Goal: Information Seeking & Learning: Compare options

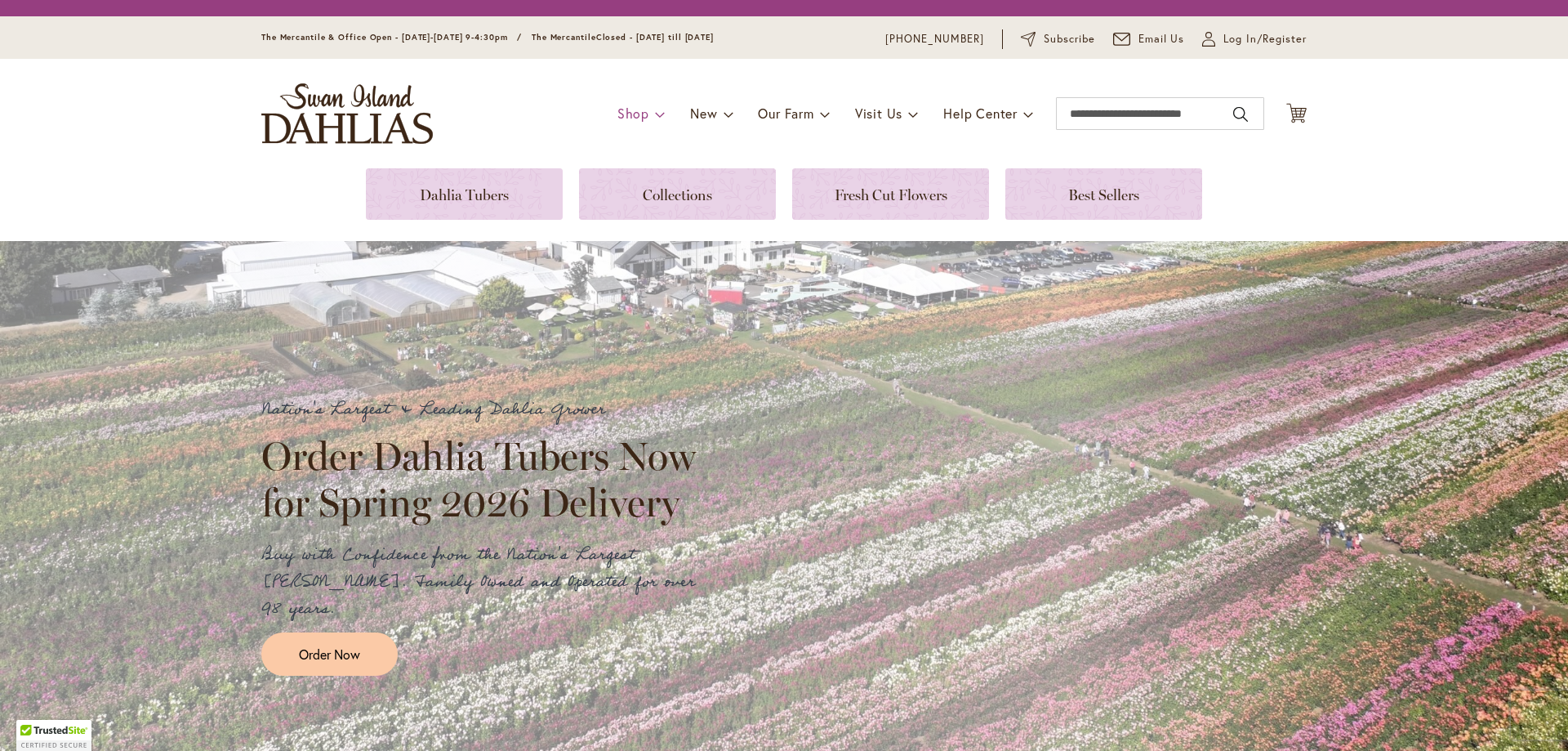
click at [655, 119] on span at bounding box center [660, 114] width 11 height 26
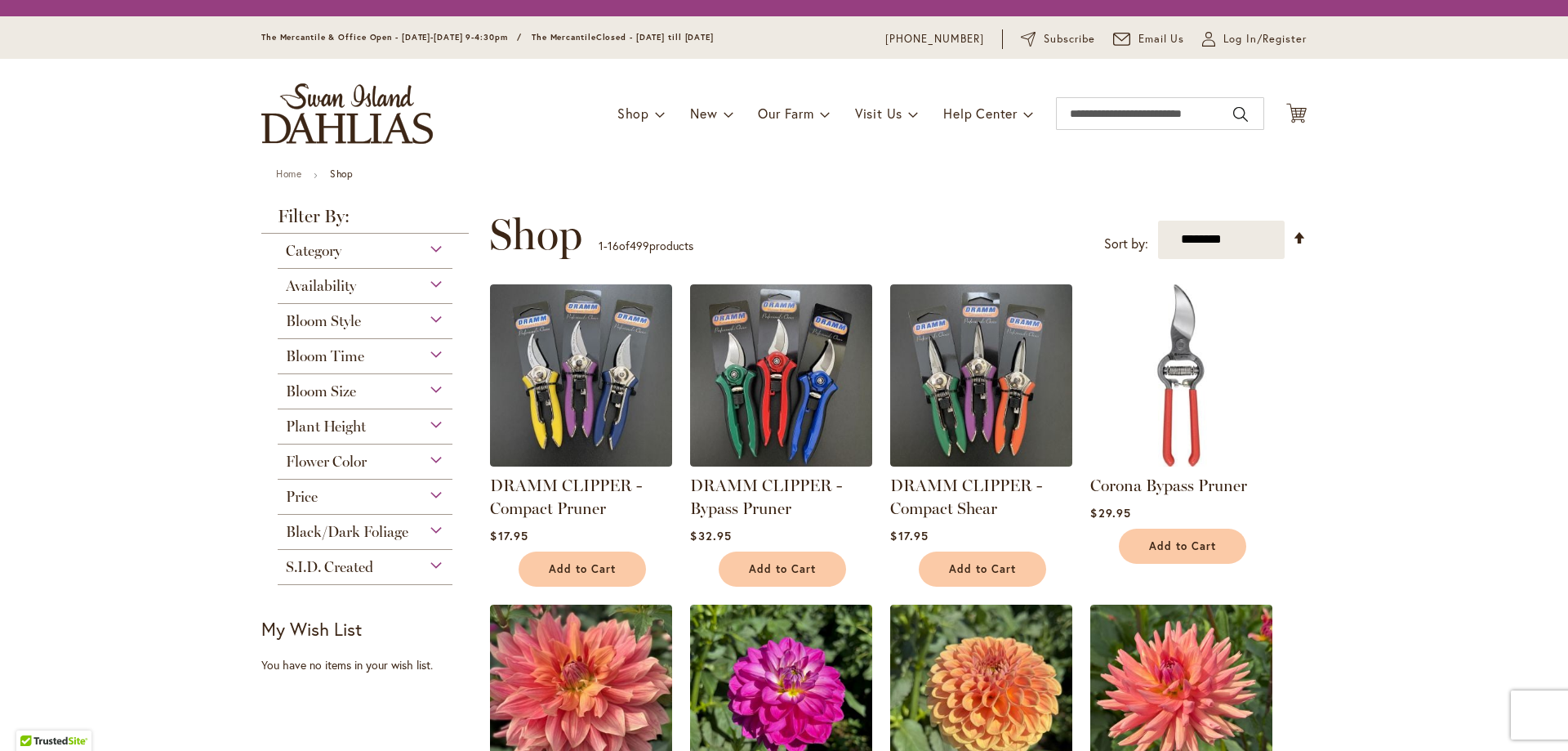
click at [431, 320] on div "Bloom Style" at bounding box center [365, 317] width 175 height 26
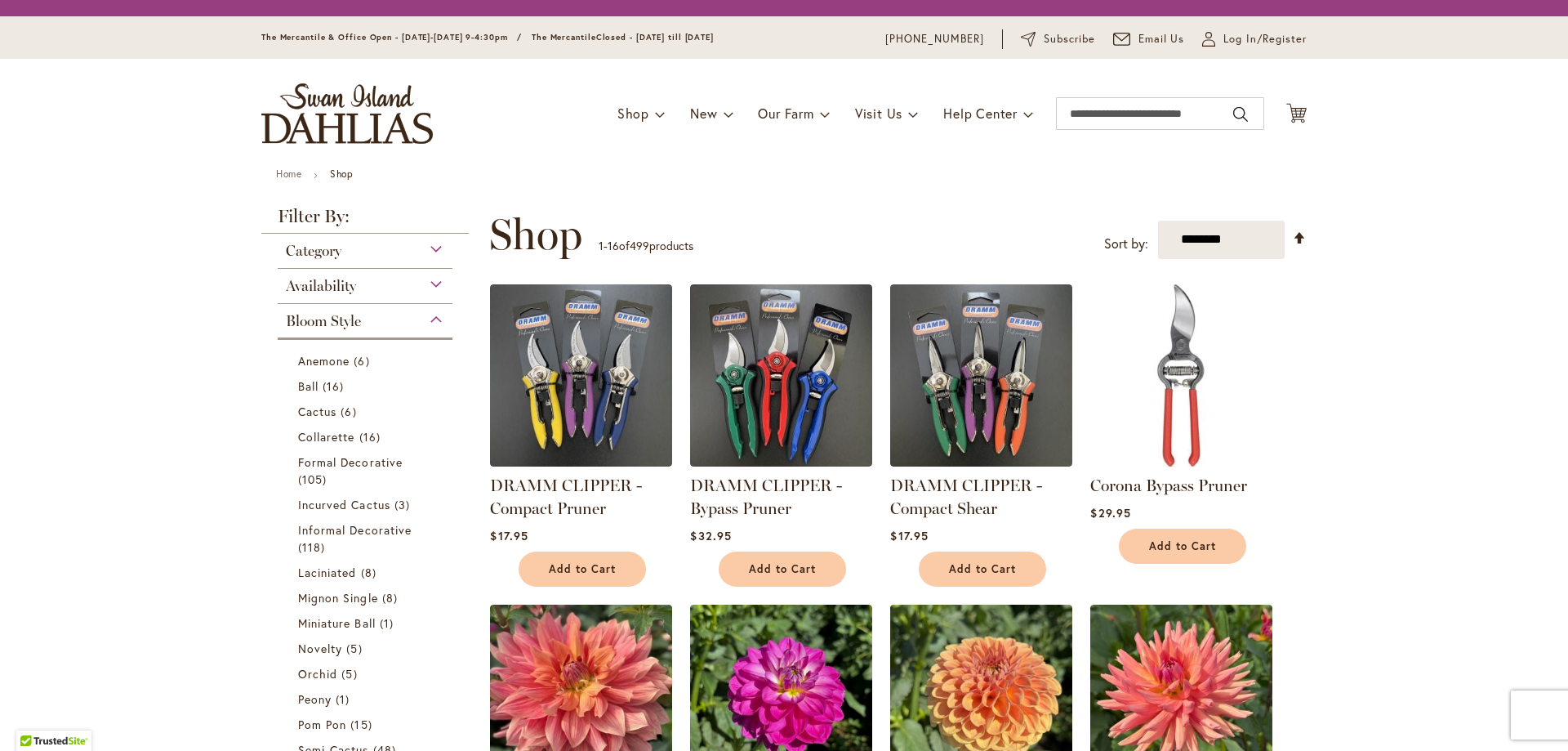
scroll to position [304, 0]
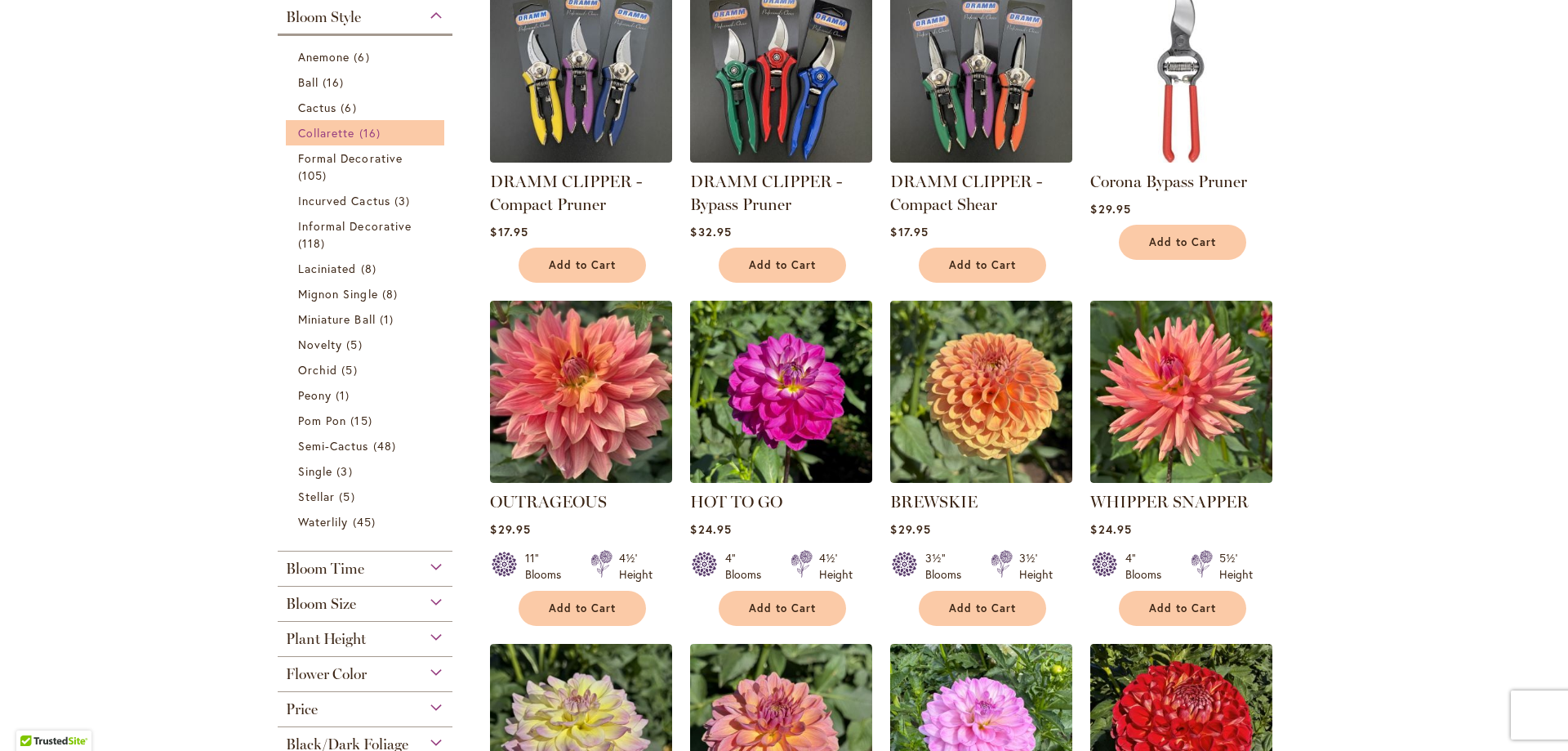
click at [308, 131] on span "Collarette" at bounding box center [327, 133] width 57 height 16
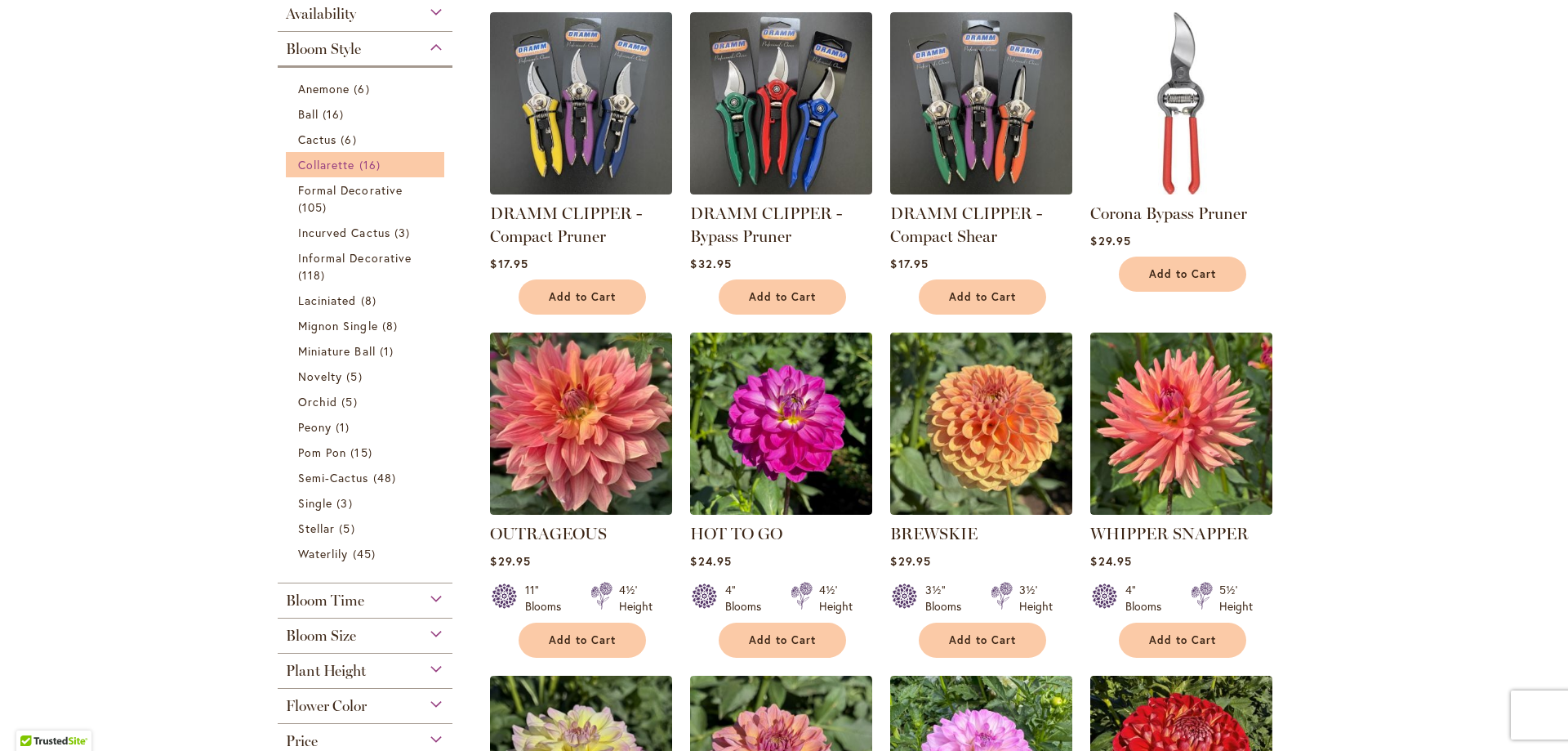
scroll to position [335, 0]
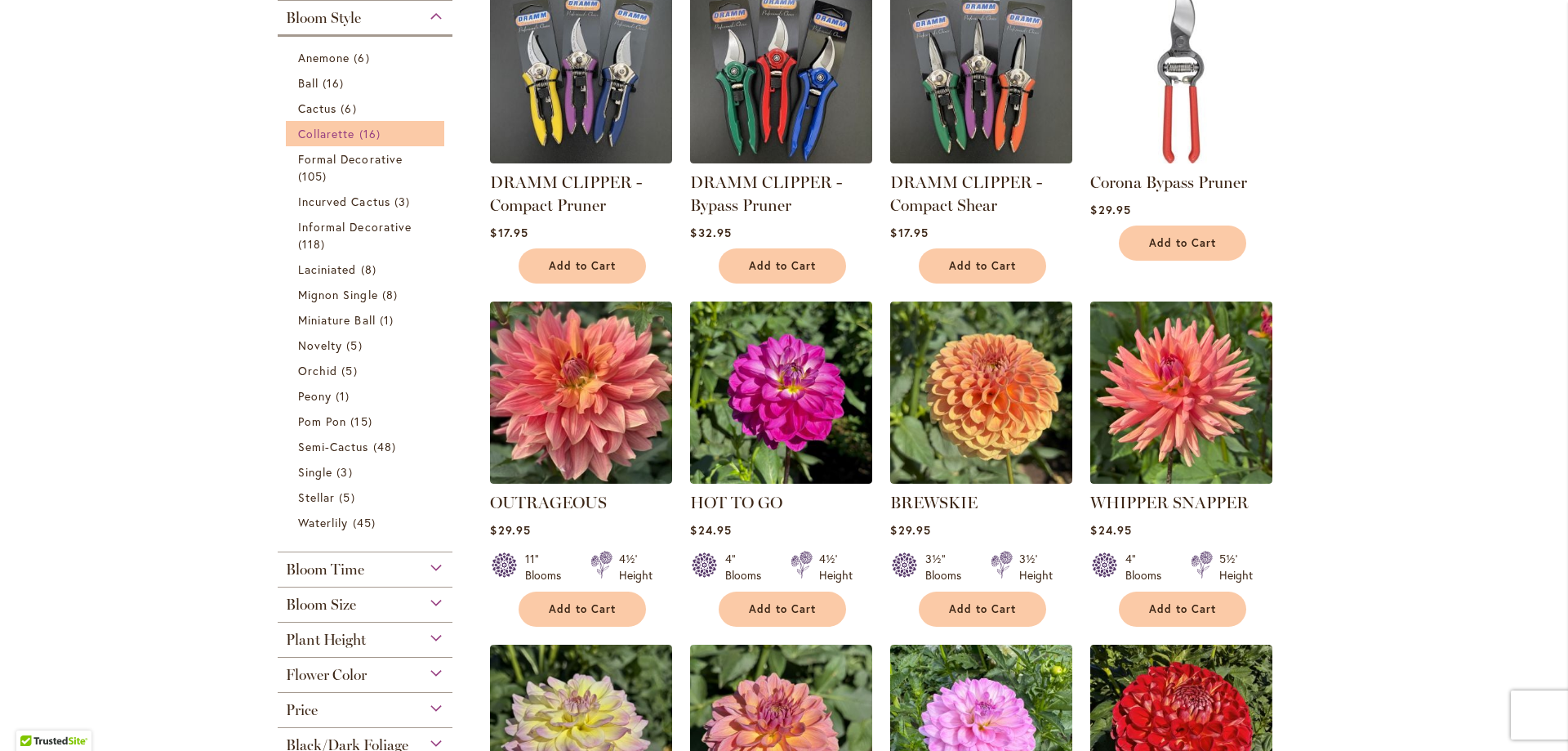
click at [346, 131] on span "Collarette" at bounding box center [327, 134] width 57 height 16
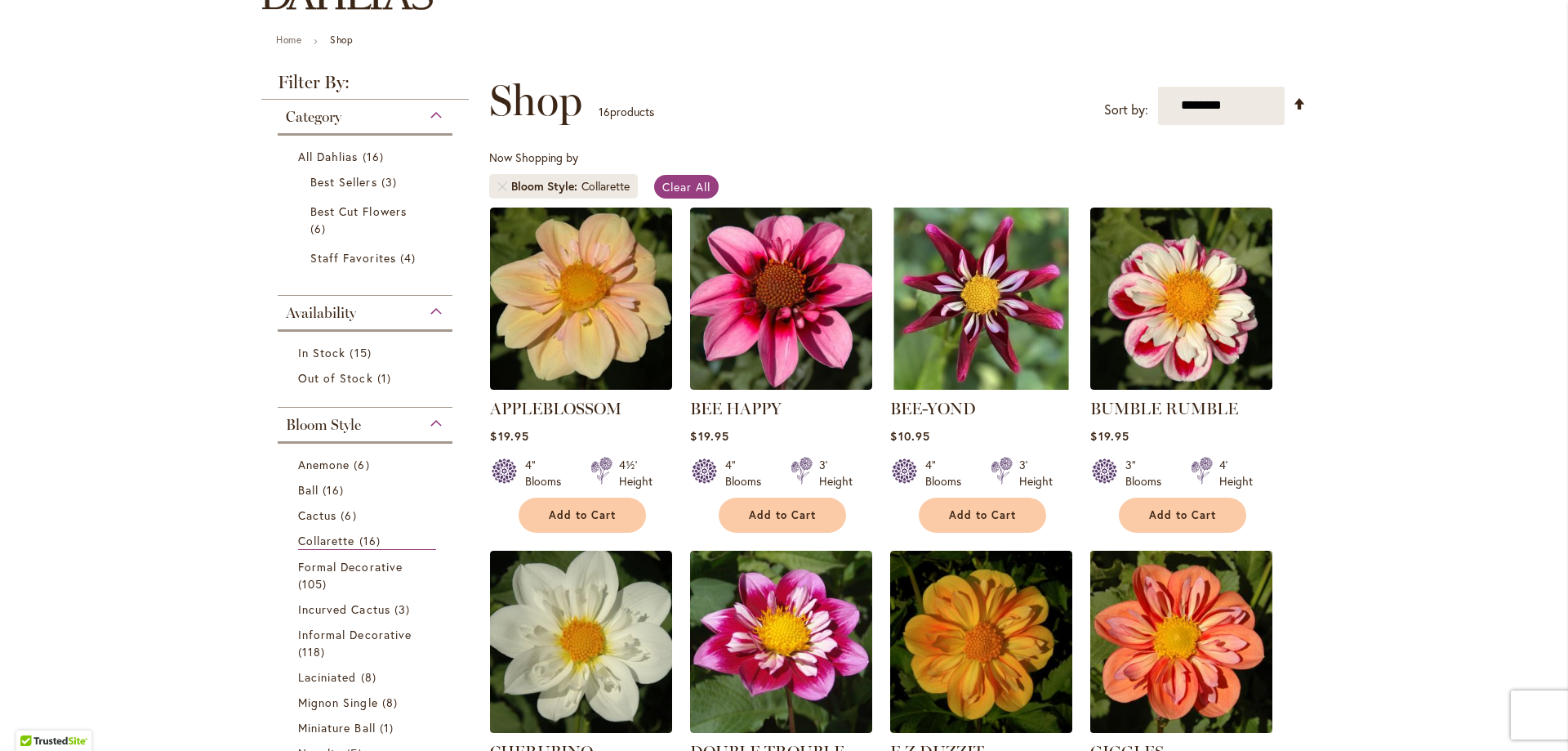
scroll to position [164, 0]
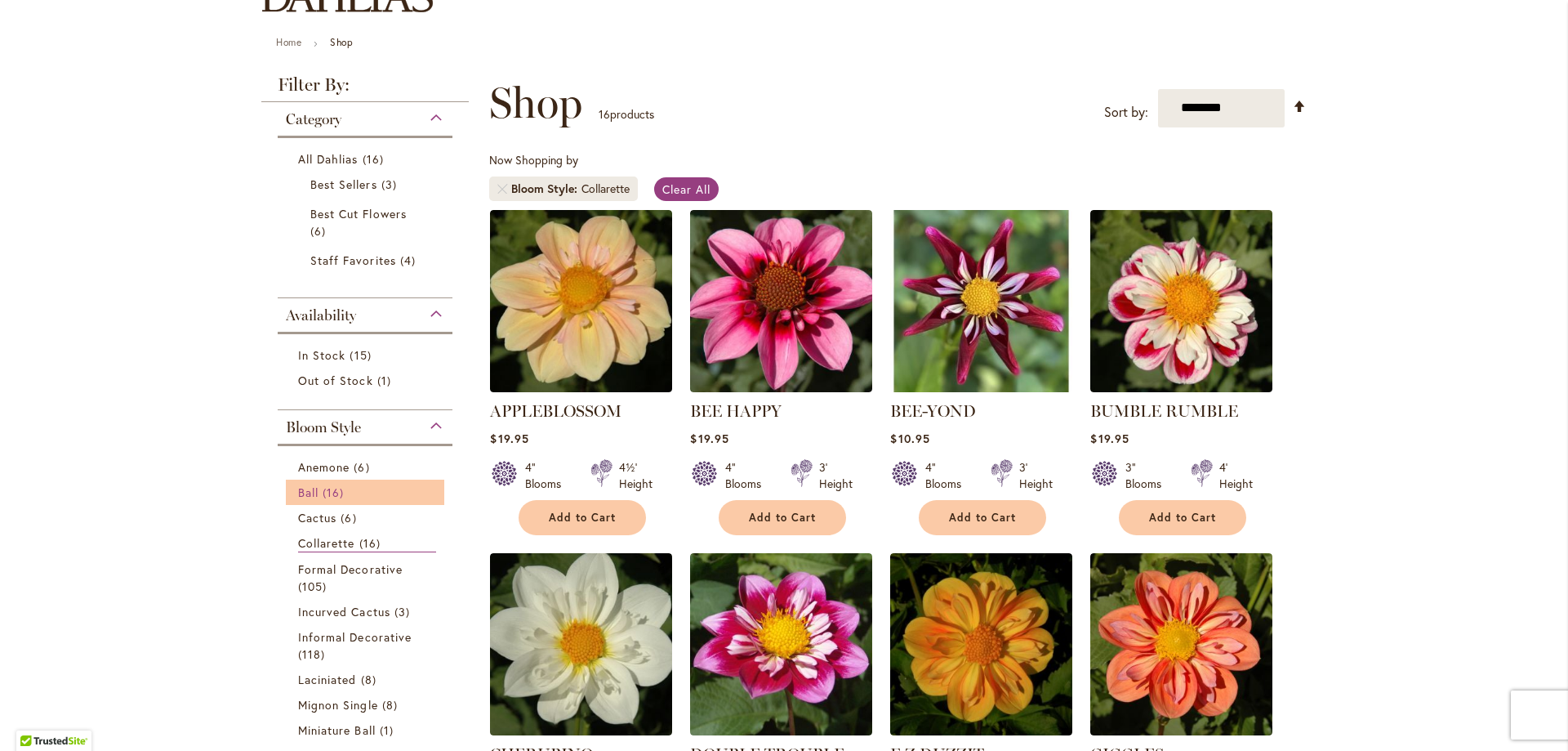
click at [323, 484] on span "16 items" at bounding box center [335, 491] width 25 height 17
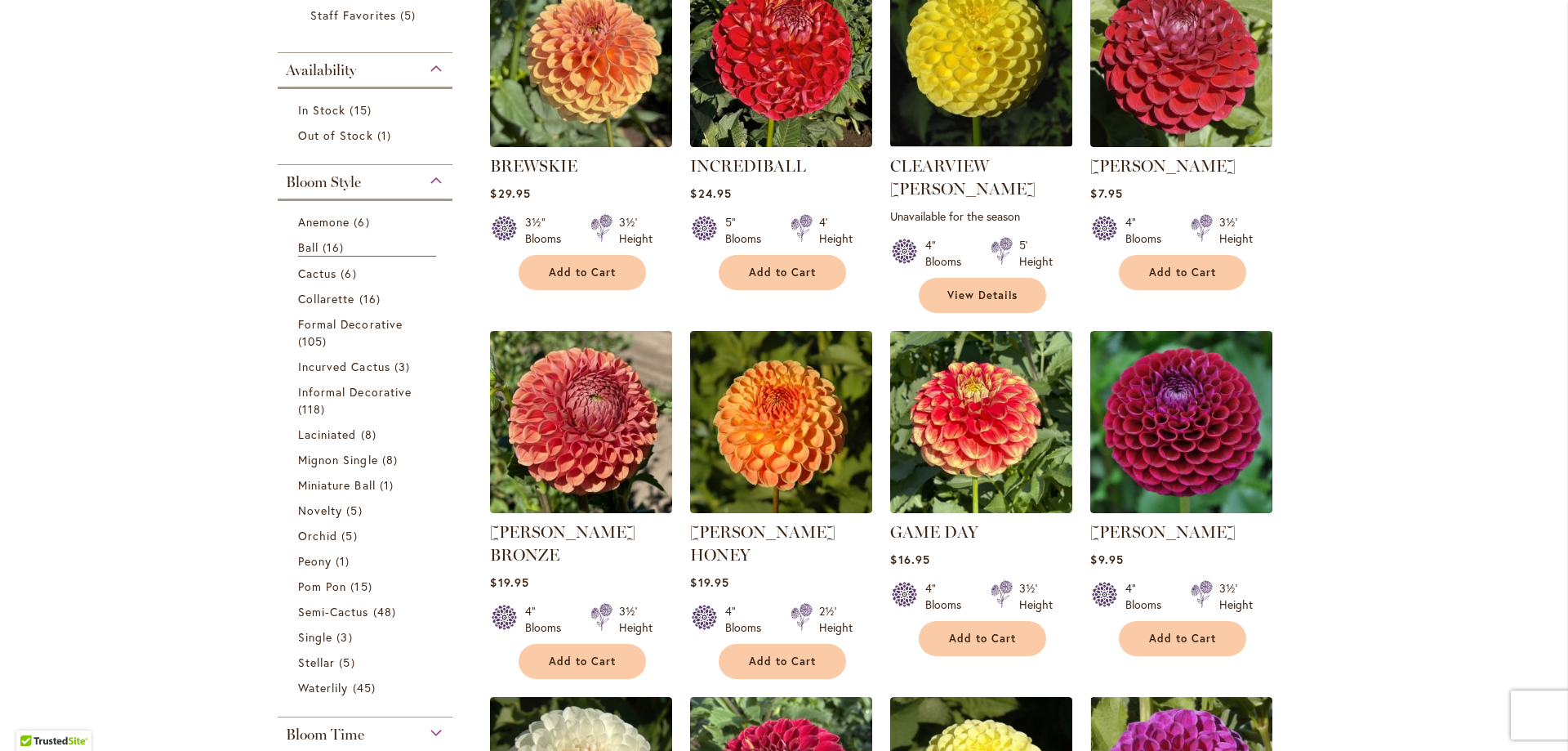
scroll to position [245, 0]
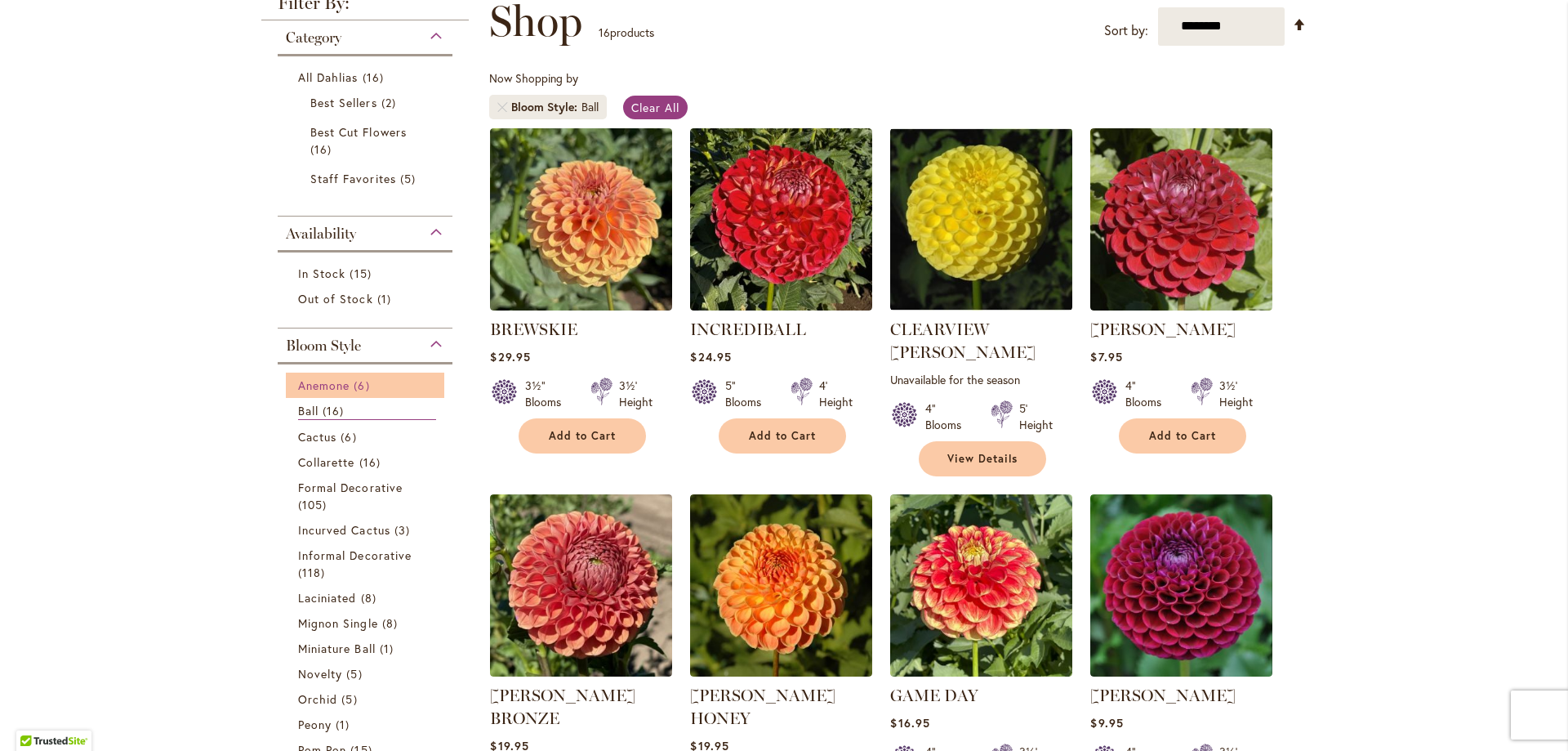
click at [317, 387] on span "Anemone" at bounding box center [325, 385] width 52 height 16
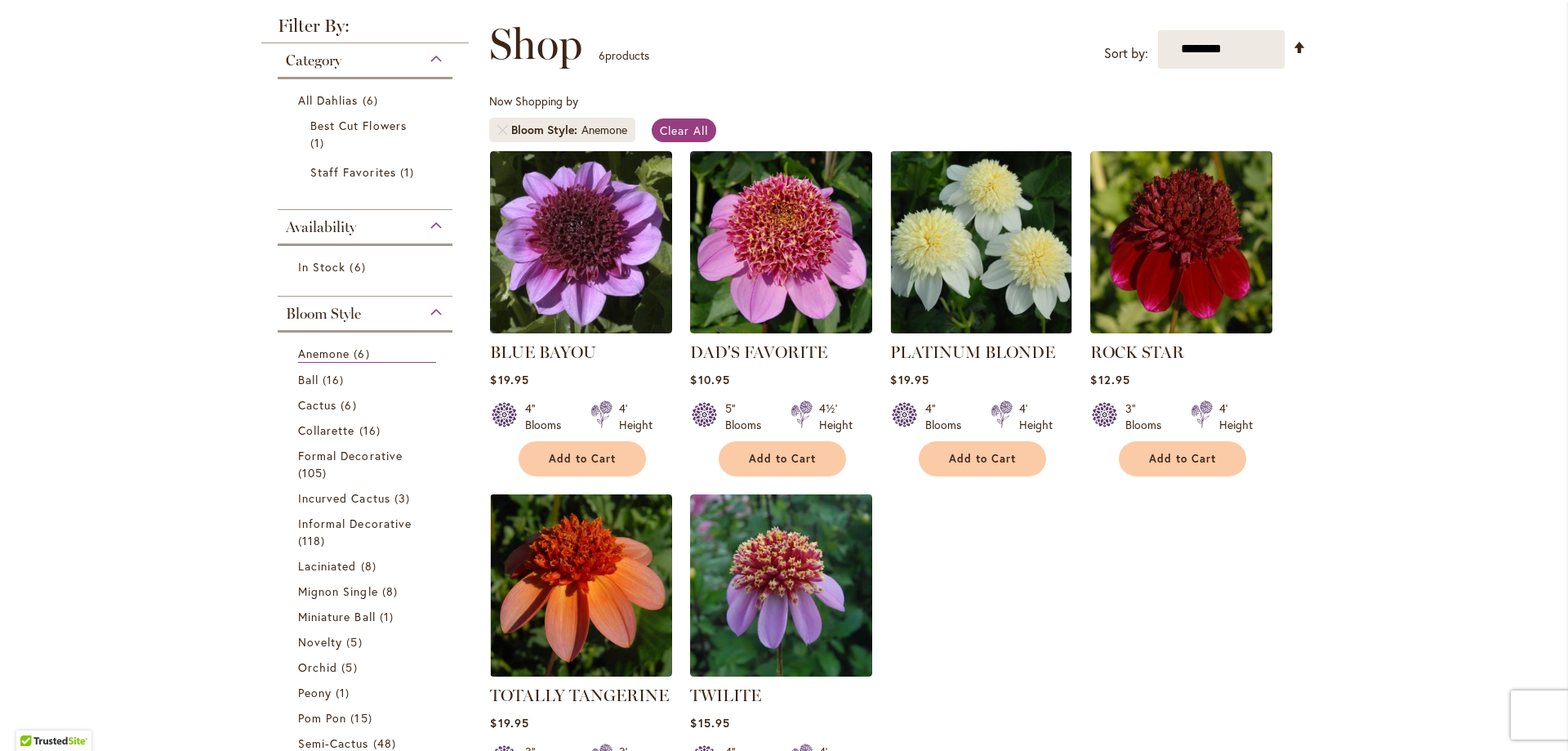
scroll to position [164, 0]
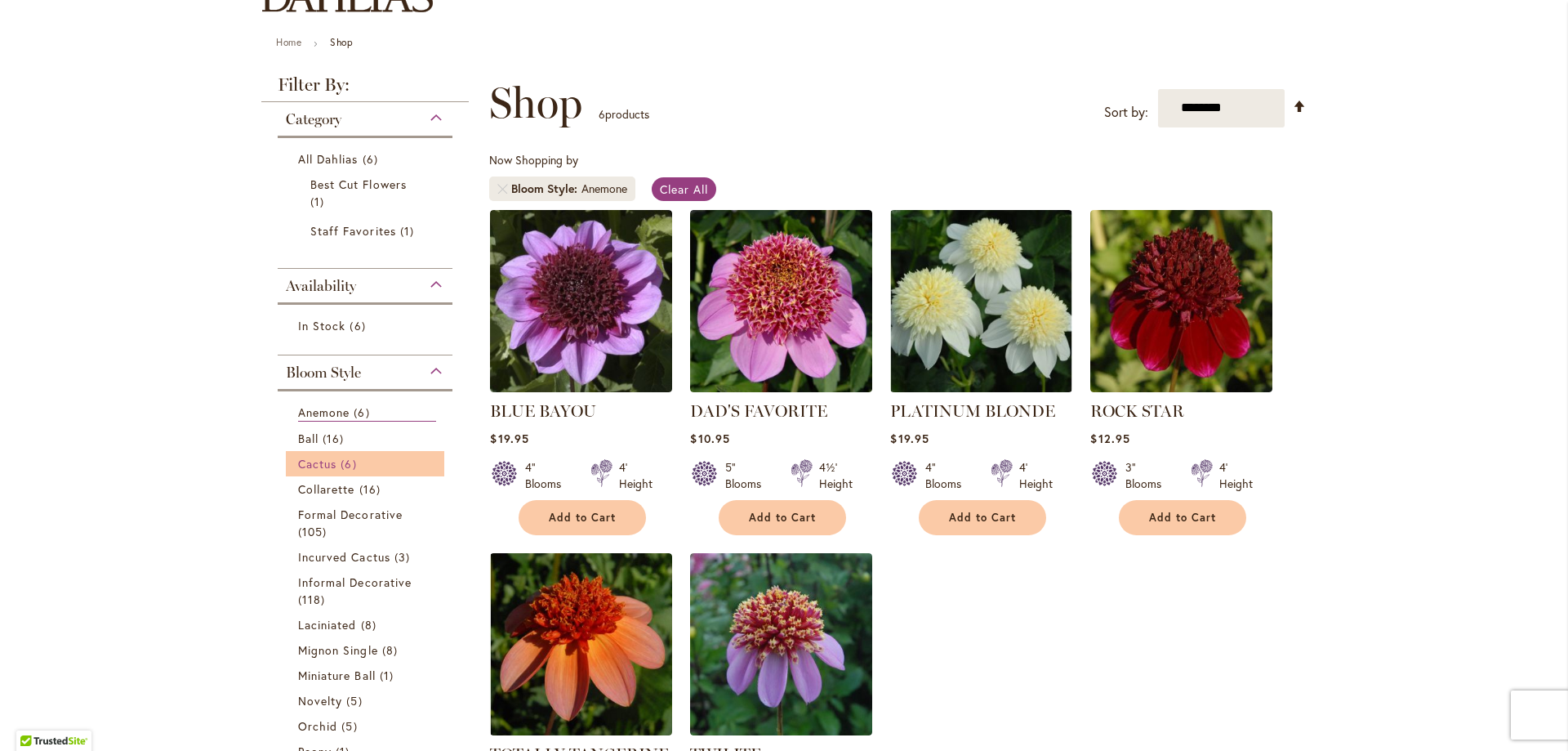
click at [317, 460] on span "Cactus" at bounding box center [318, 463] width 38 height 16
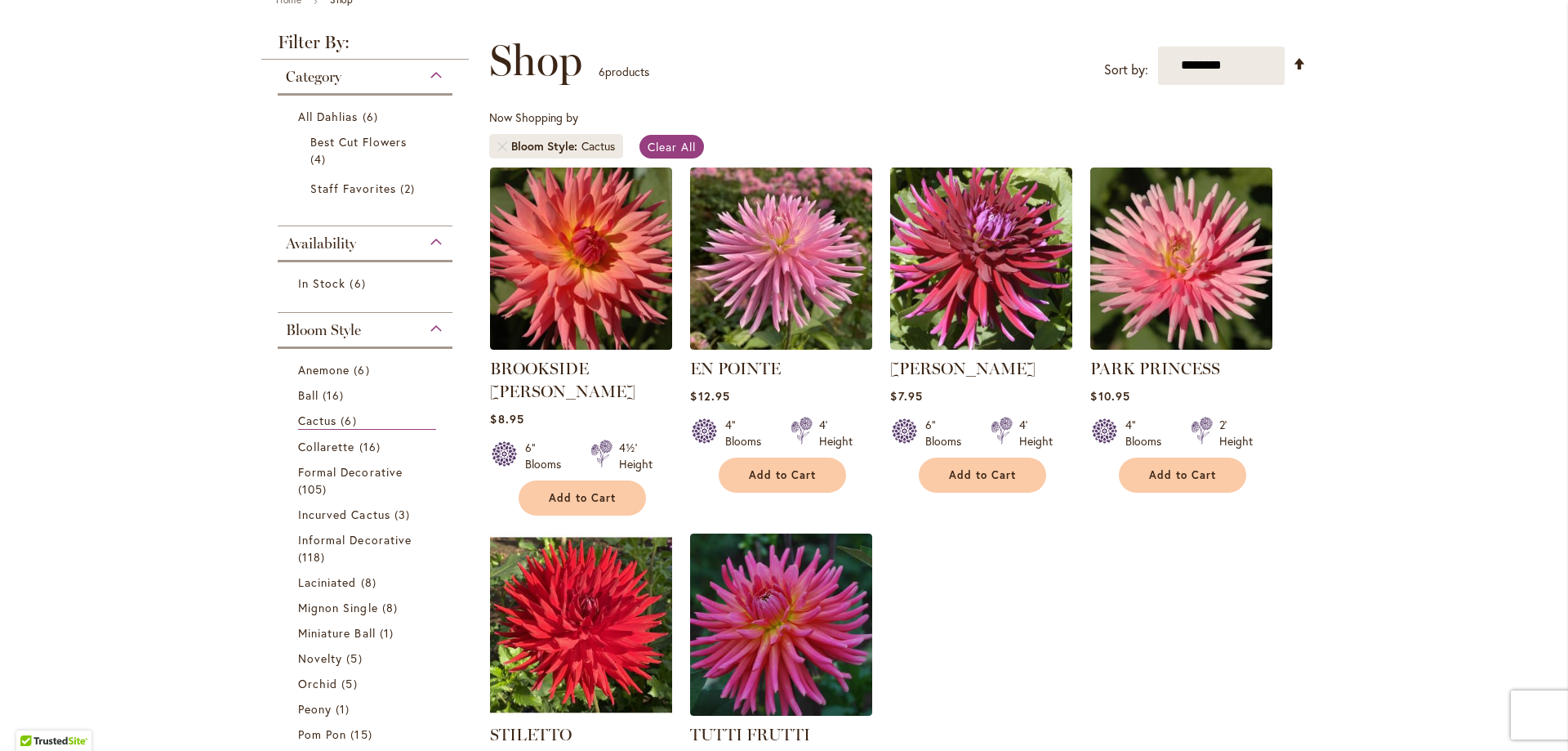
scroll to position [164, 0]
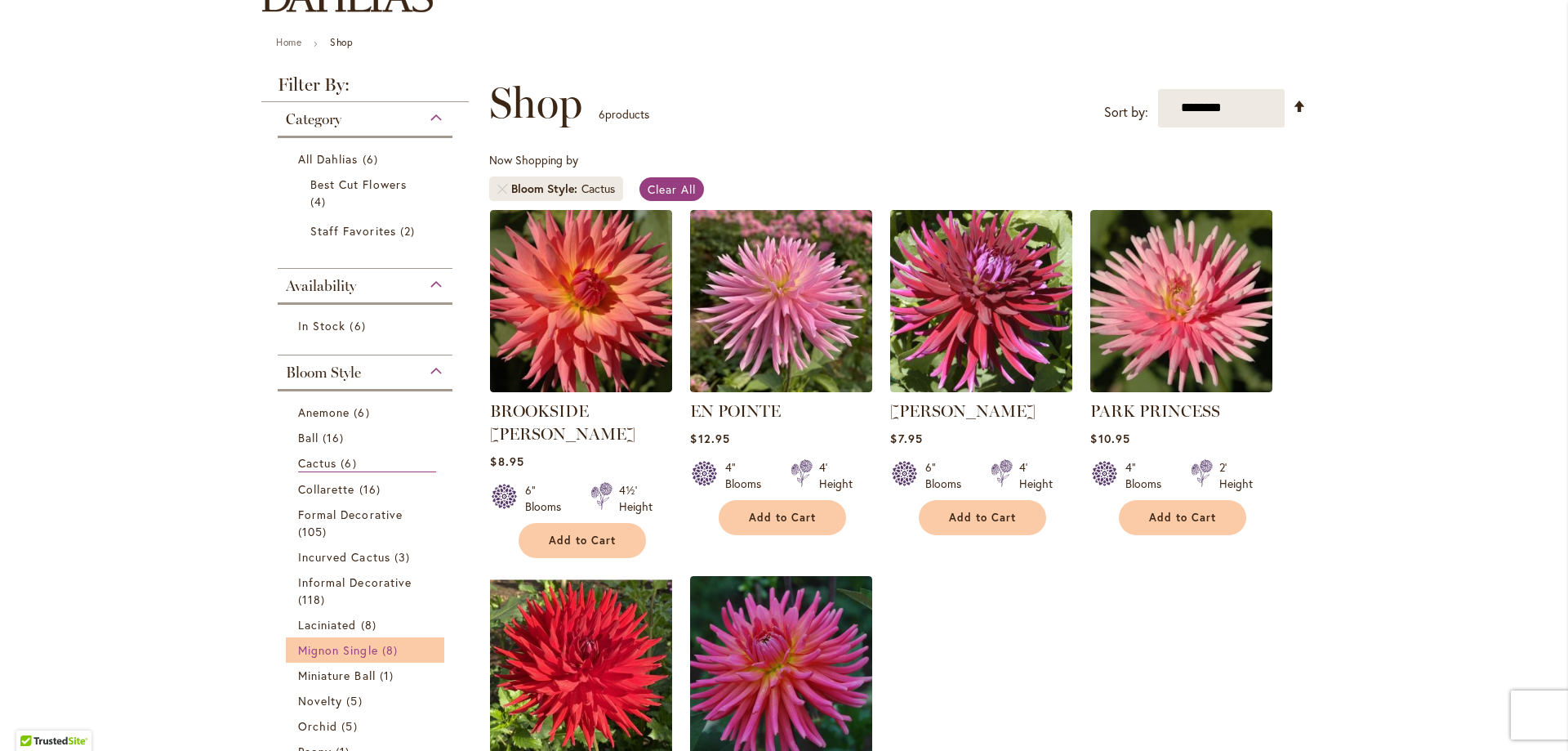
click at [334, 642] on span "Mignon Single" at bounding box center [339, 650] width 80 height 16
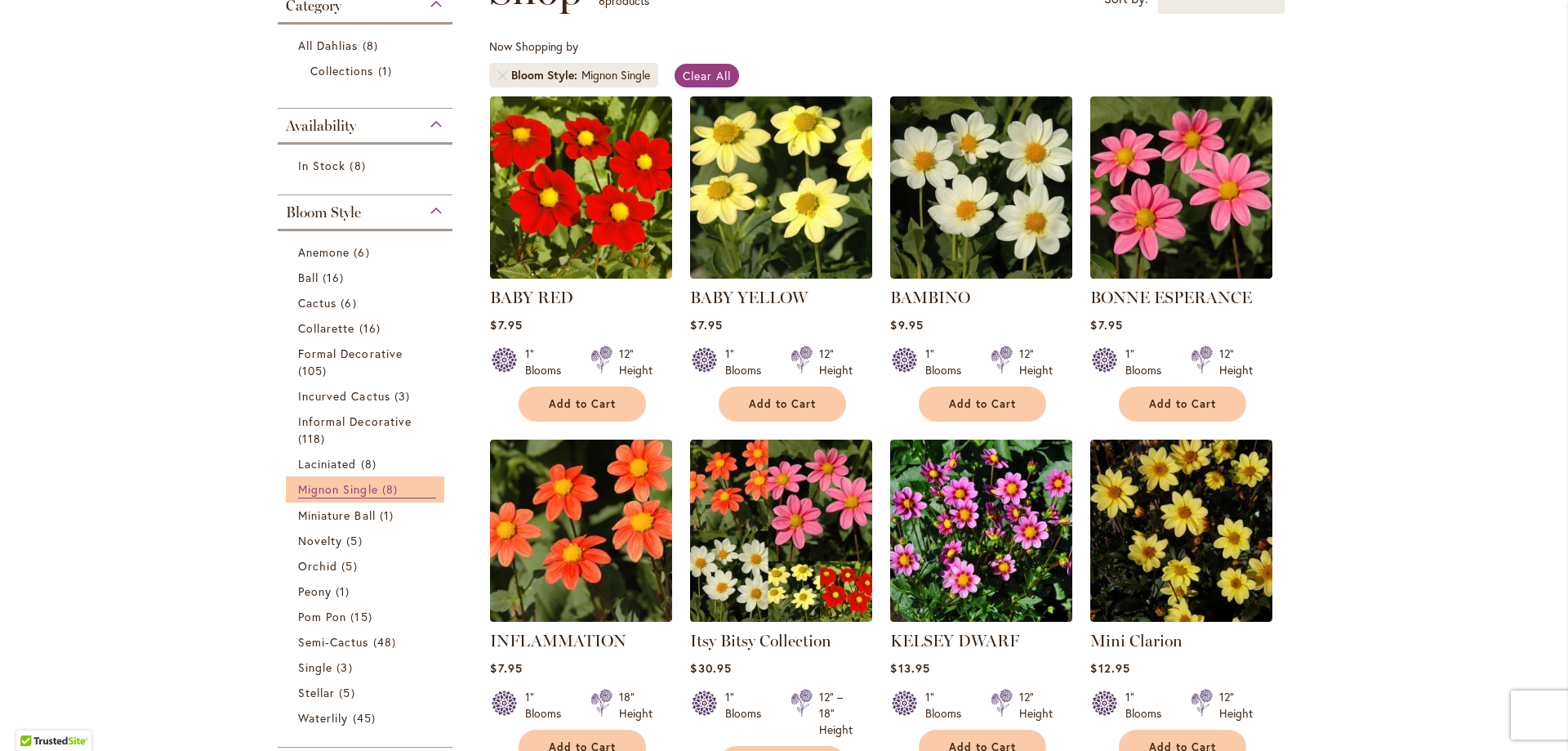
scroll to position [327, 0]
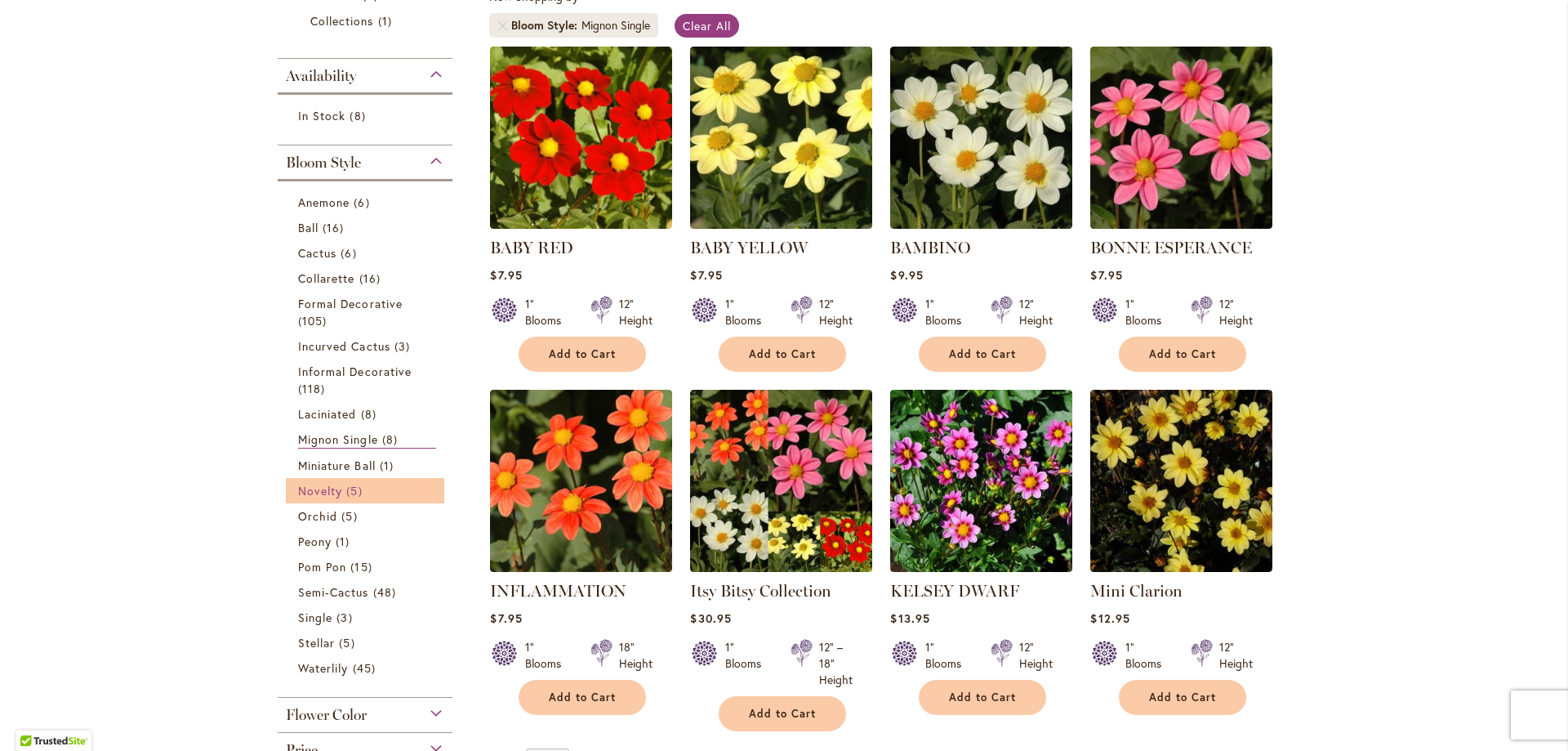
click at [326, 492] on span "Novelty" at bounding box center [321, 490] width 44 height 16
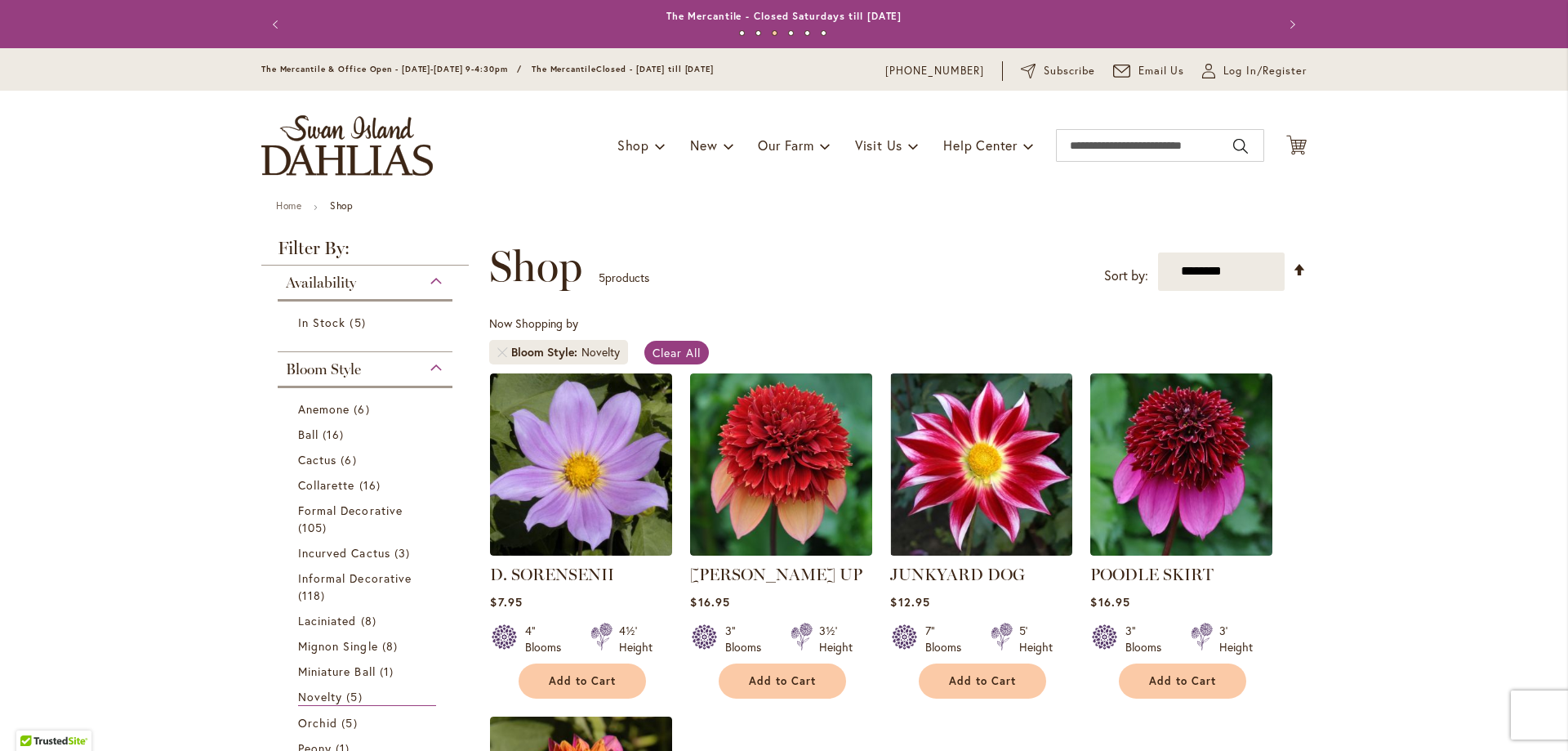
scroll to position [408, 0]
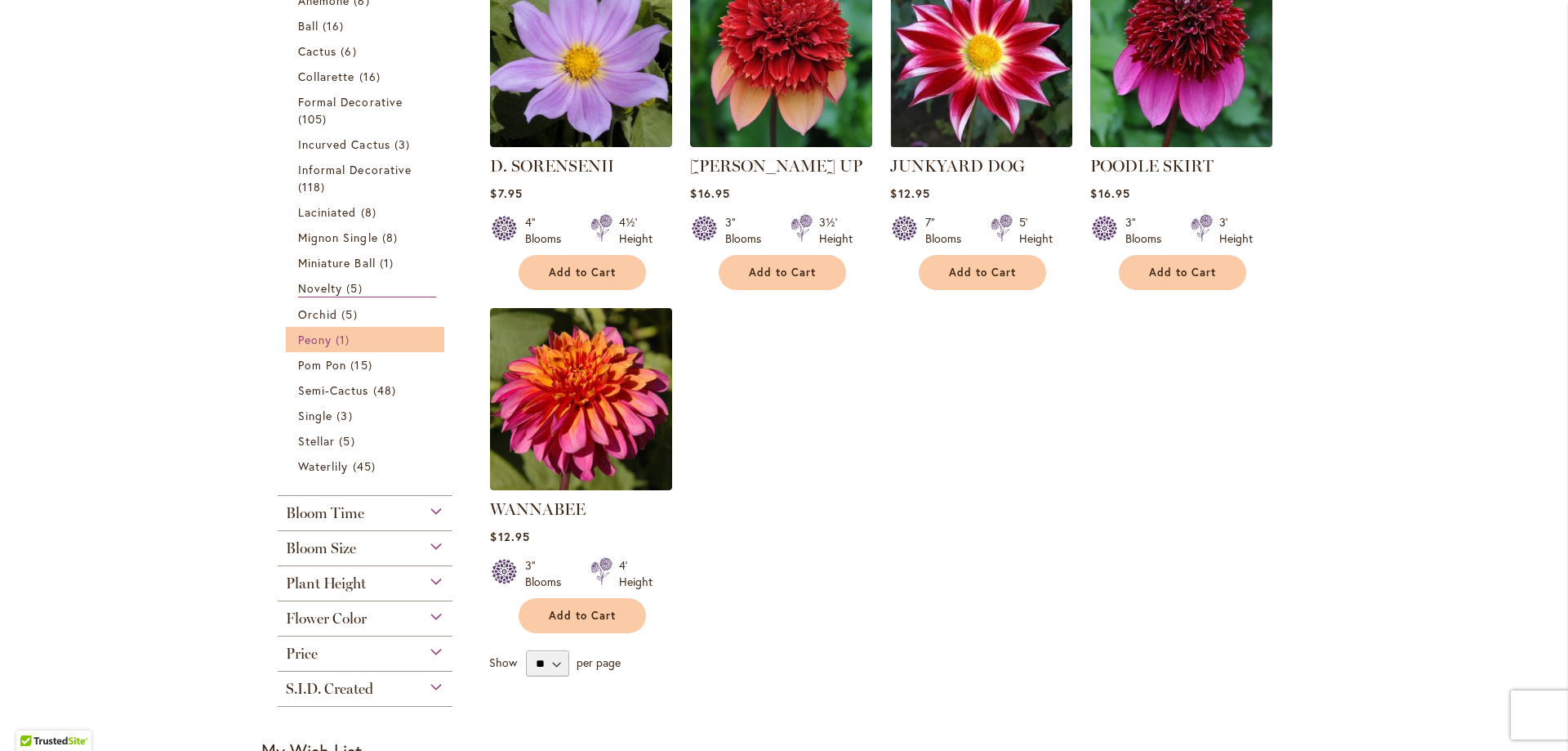
click at [321, 341] on span "Peony" at bounding box center [316, 340] width 34 height 16
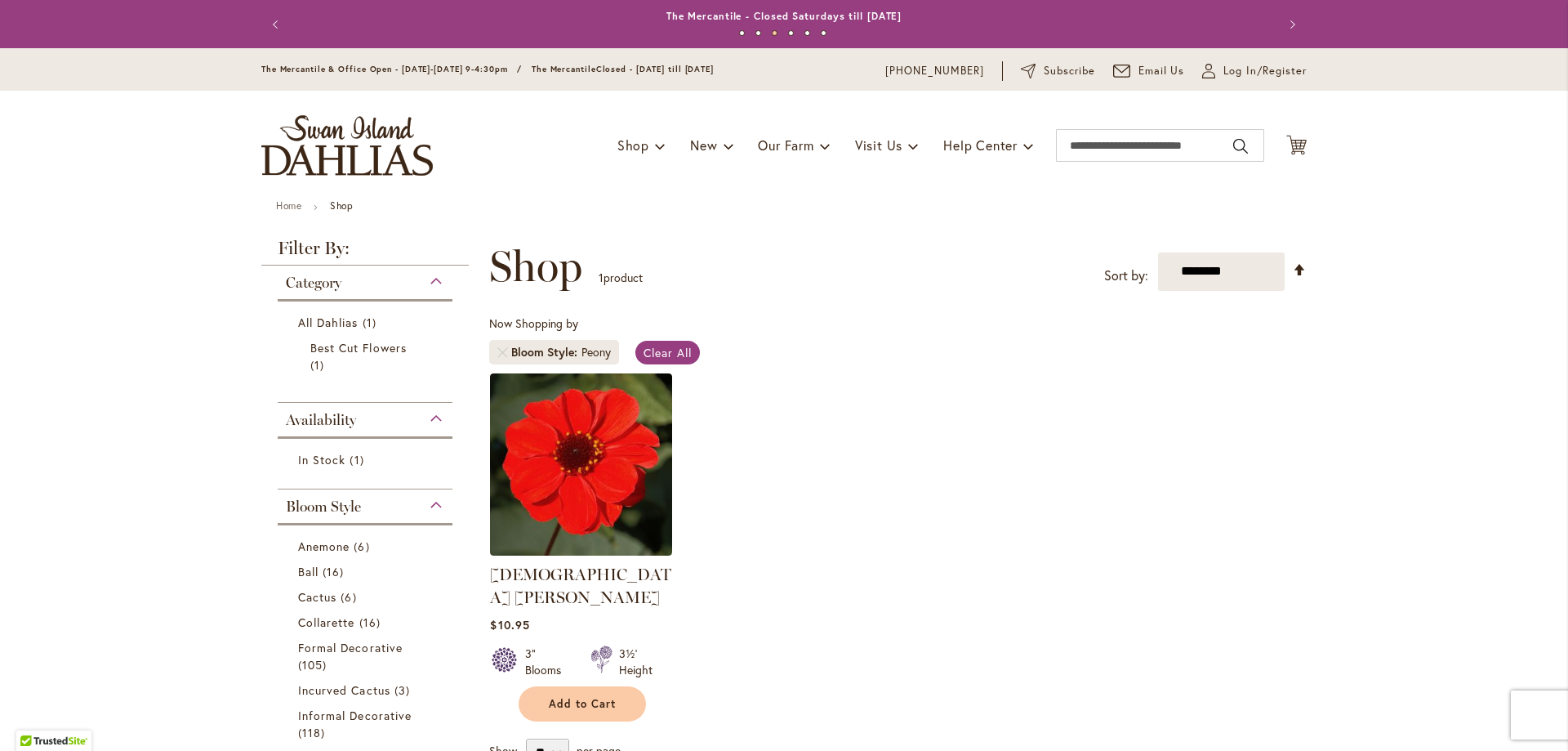
scroll to position [490, 0]
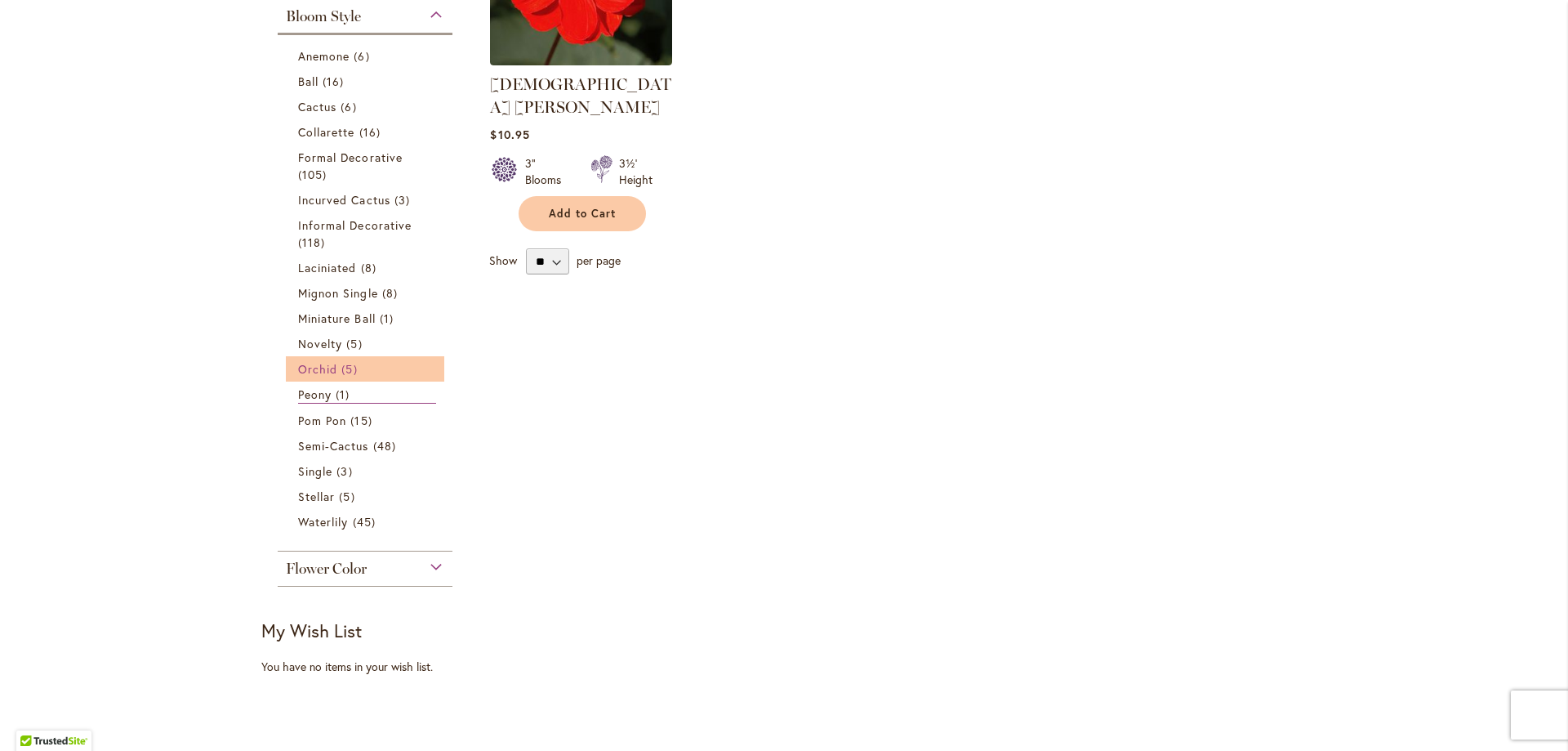
click at [317, 367] on span "Orchid" at bounding box center [318, 369] width 39 height 16
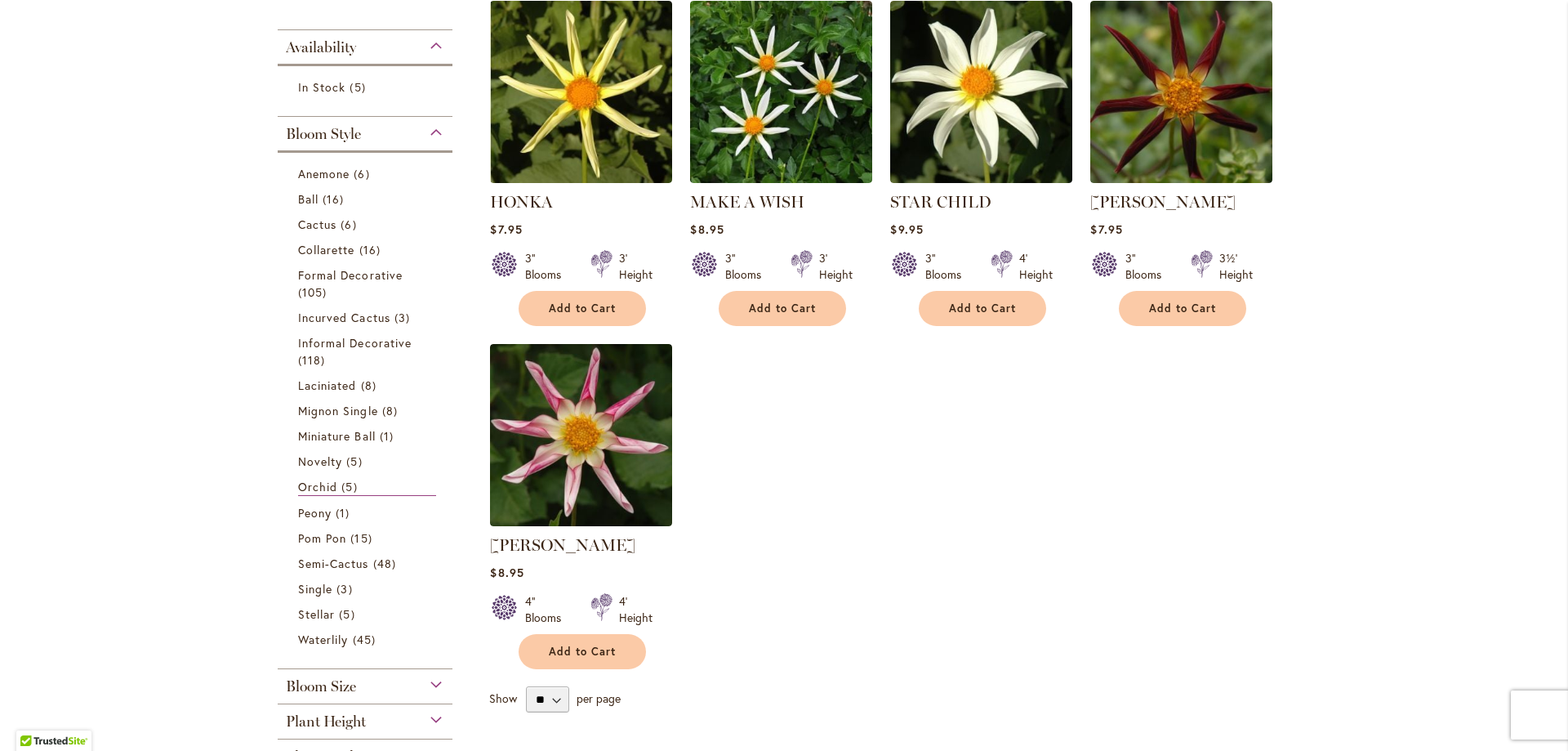
scroll to position [490, 0]
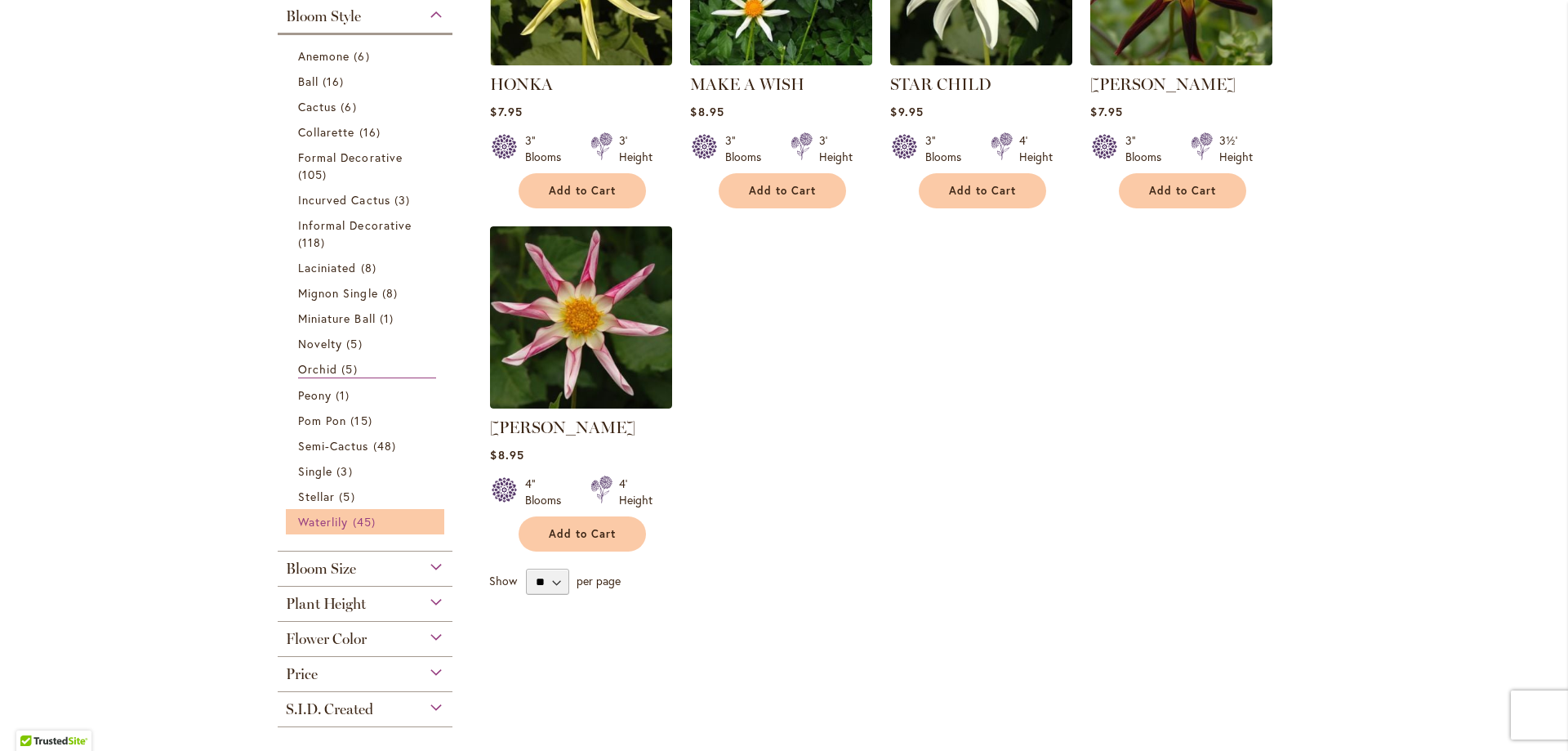
click at [326, 518] on span "Waterlily" at bounding box center [324, 521] width 50 height 16
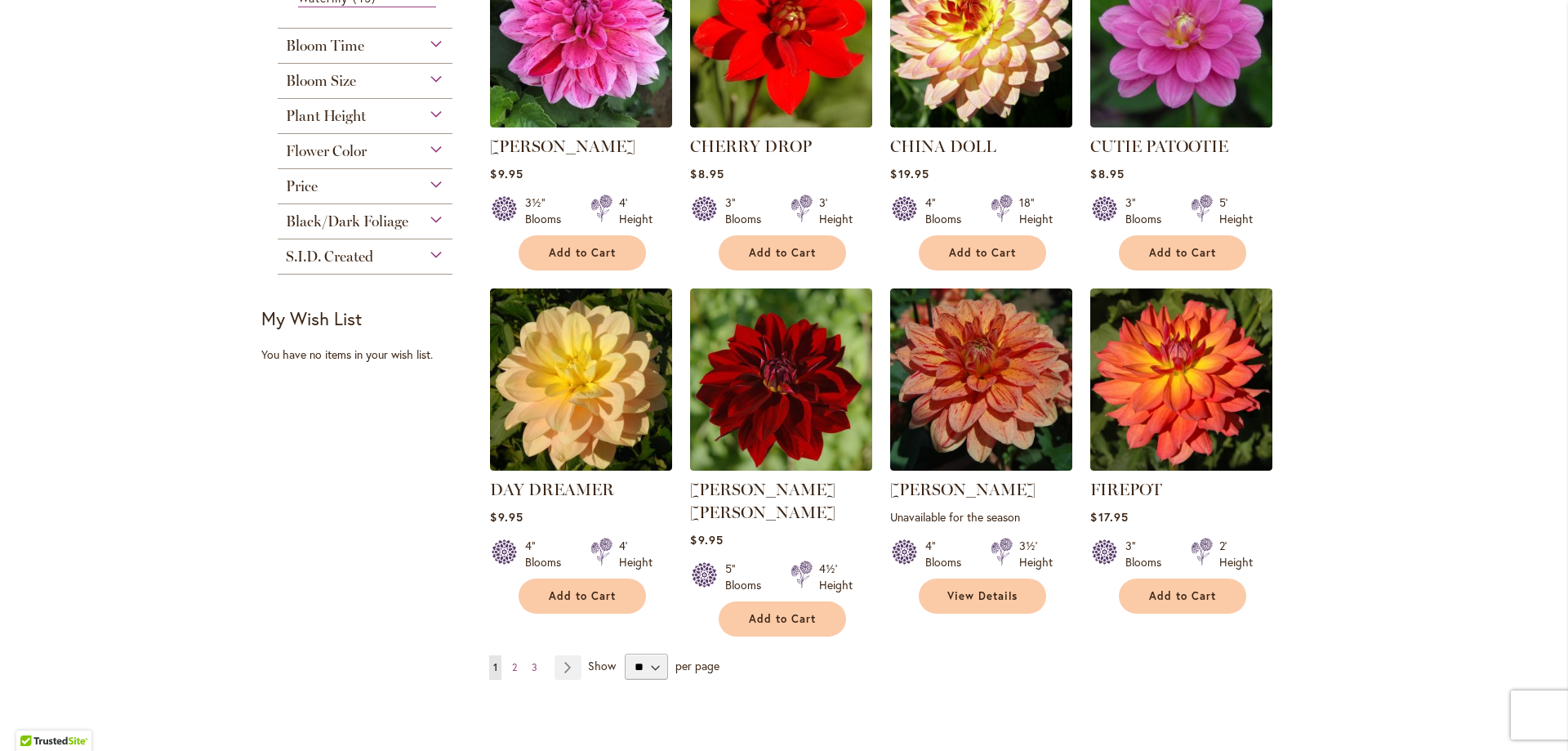
scroll to position [1143, 0]
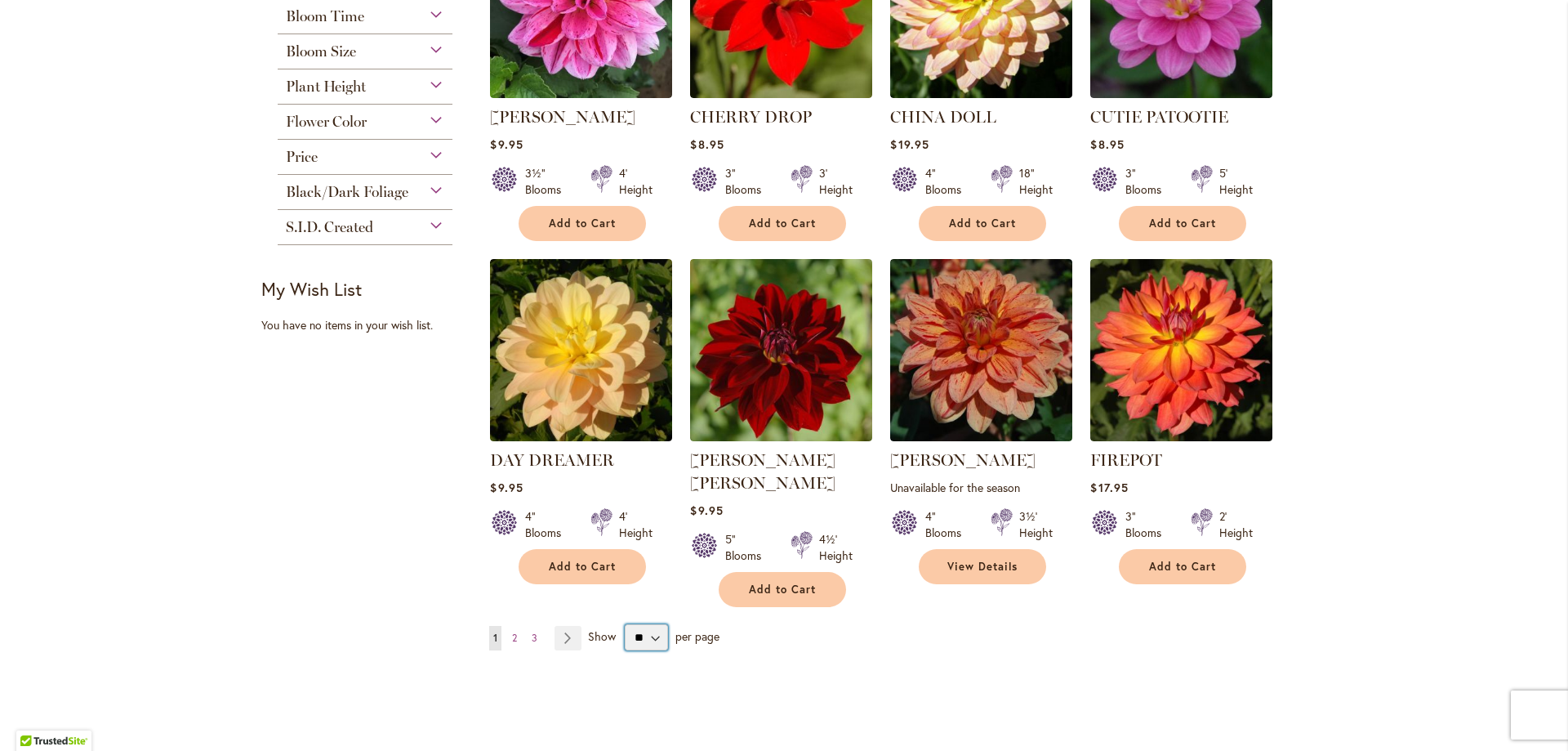
click at [652, 624] on select "** ** ** **" at bounding box center [646, 637] width 43 height 26
select select "**"
click at [625, 624] on select "** ** ** **" at bounding box center [646, 637] width 43 height 26
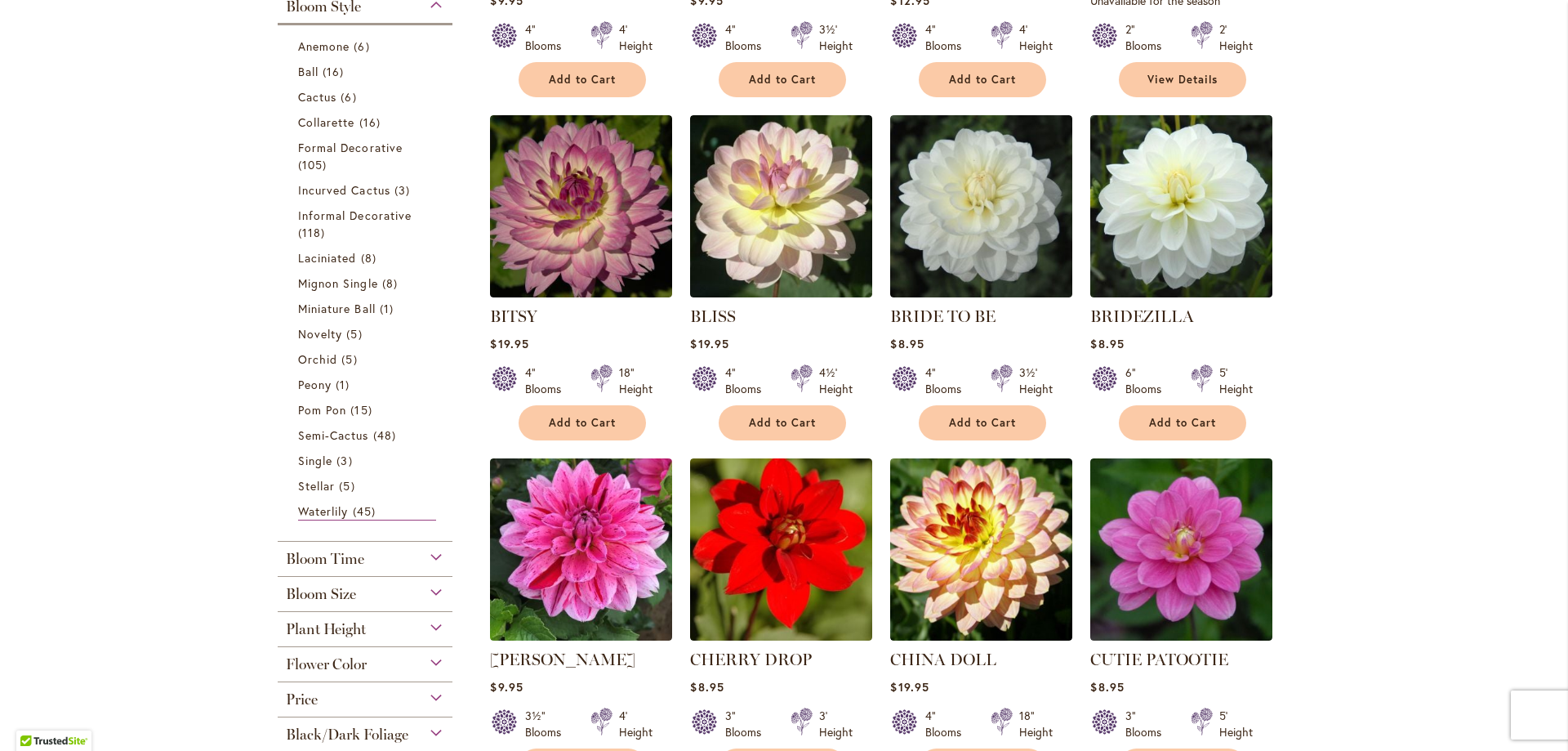
scroll to position [572, 0]
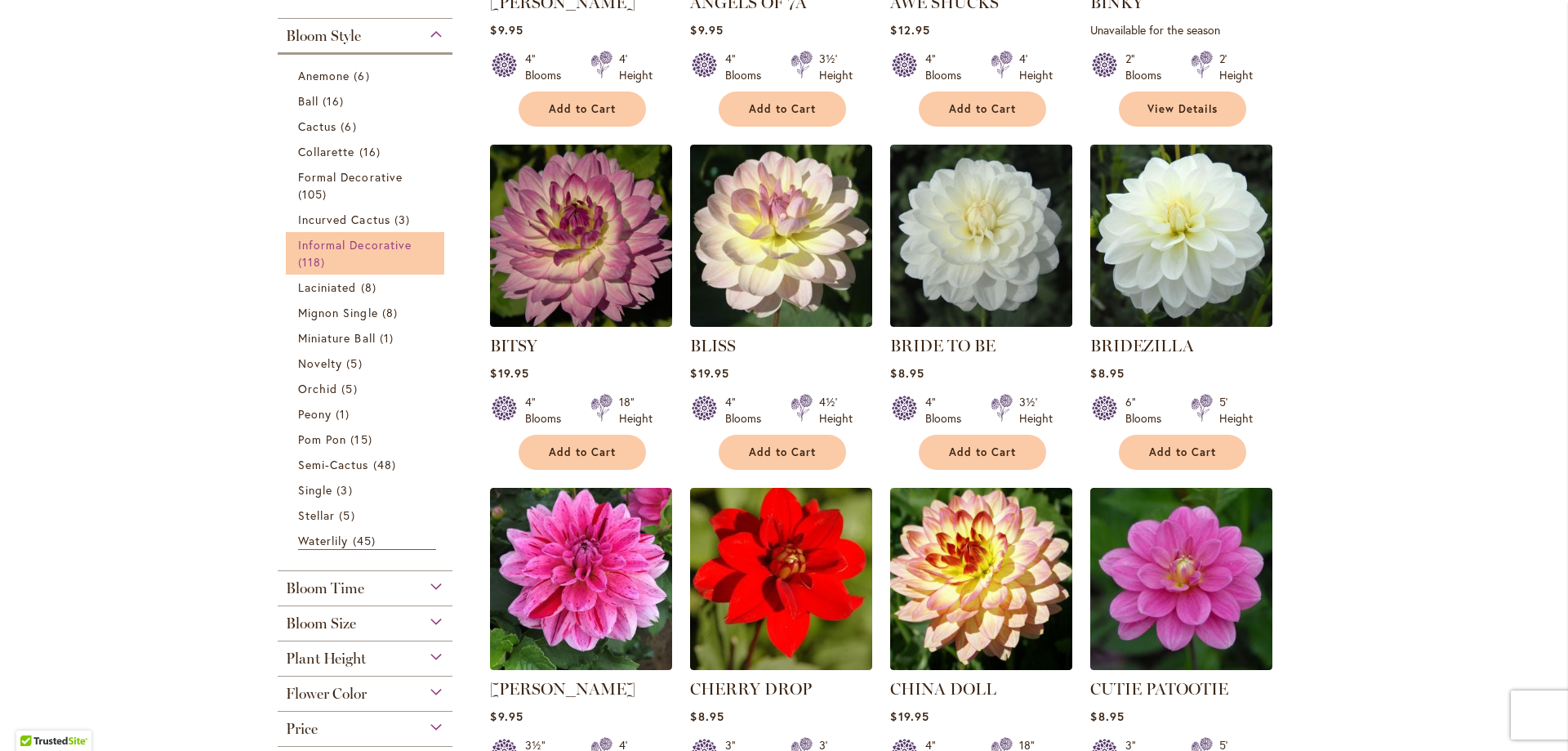
click at [326, 245] on span "Informal Decorative" at bounding box center [356, 245] width 114 height 16
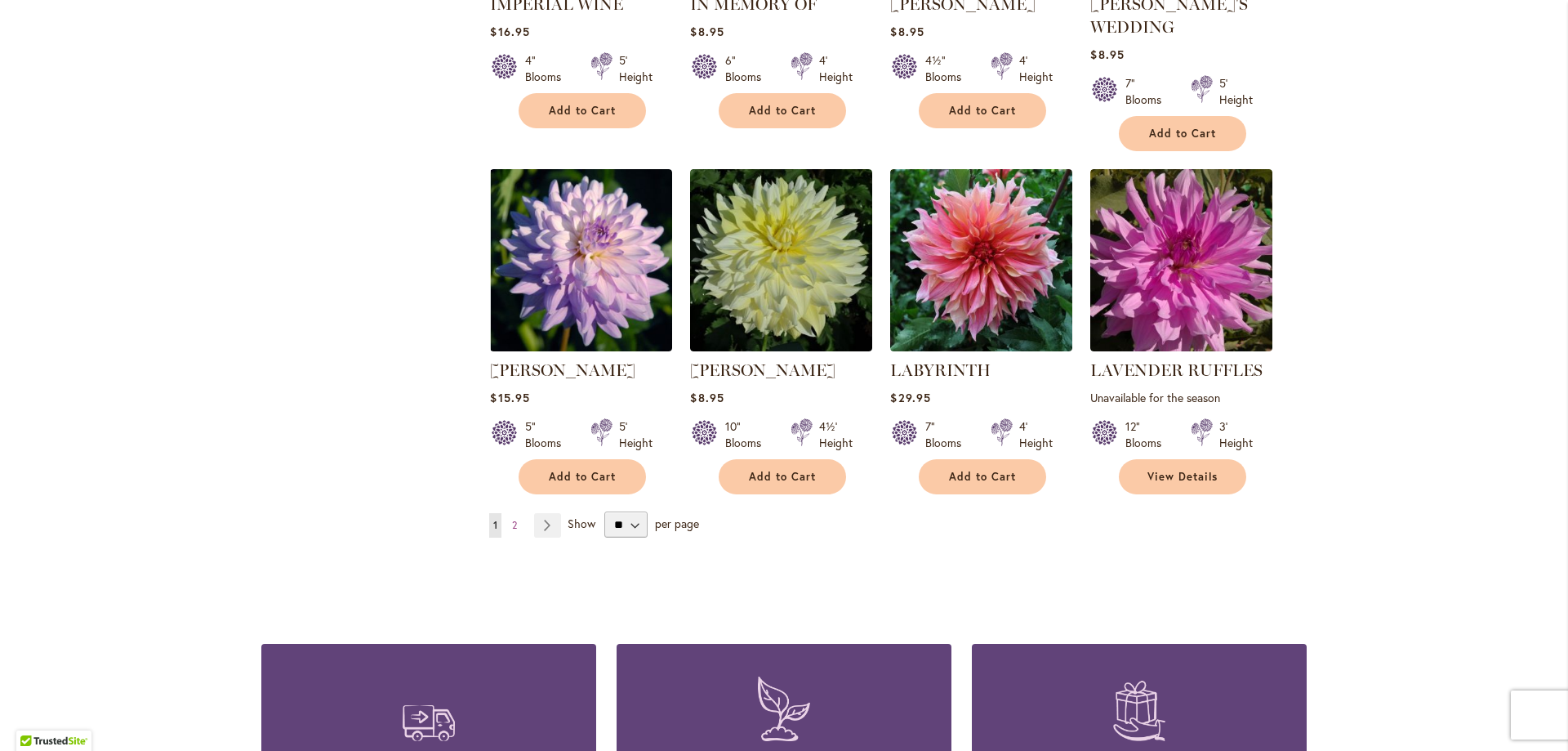
scroll to position [5554, 0]
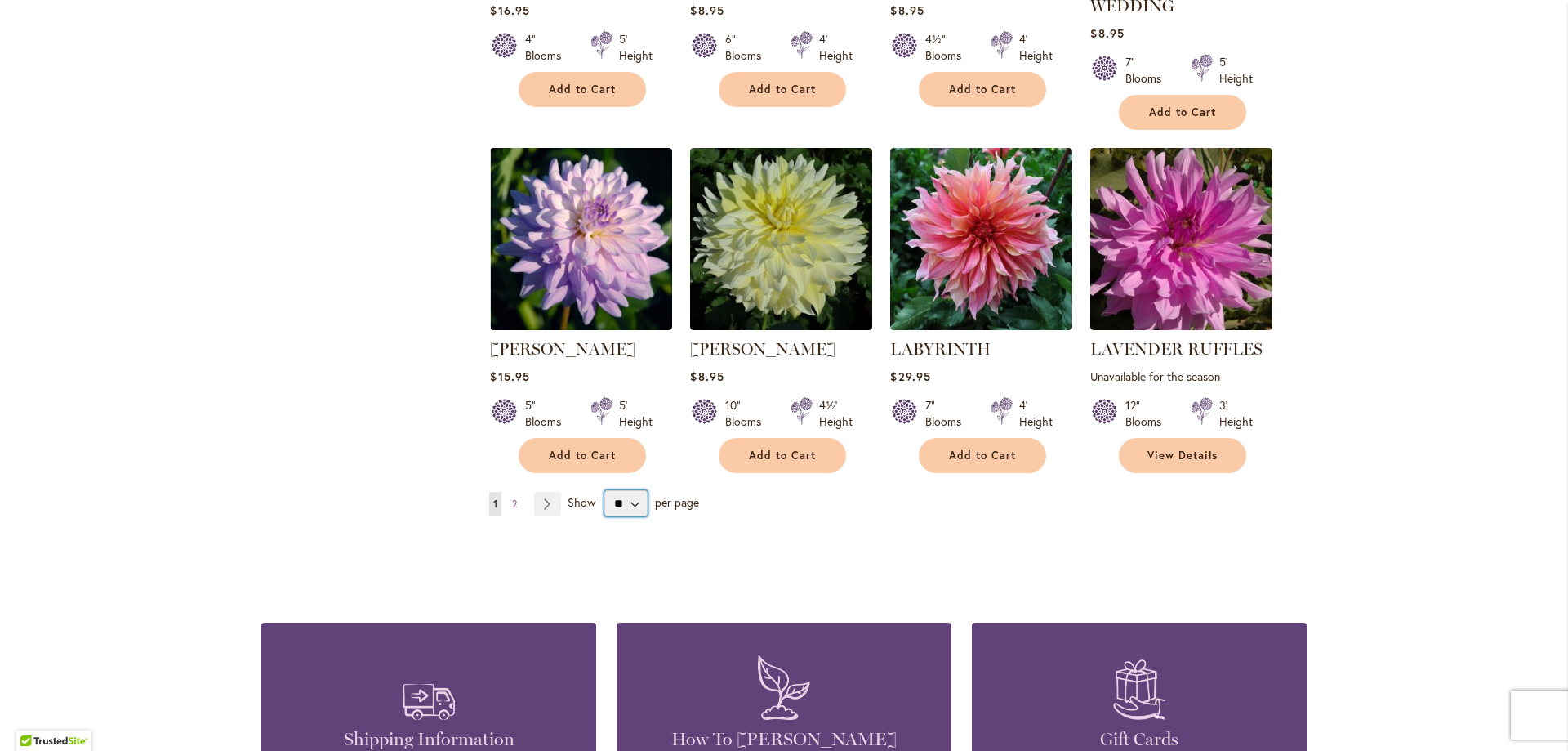
click at [633, 490] on select "** ** ** **" at bounding box center [625, 503] width 43 height 26
drag, startPoint x: 542, startPoint y: 478, endPoint x: 535, endPoint y: 472, distance: 9.2
click at [508, 491] on link "Page 2" at bounding box center [514, 503] width 13 height 25
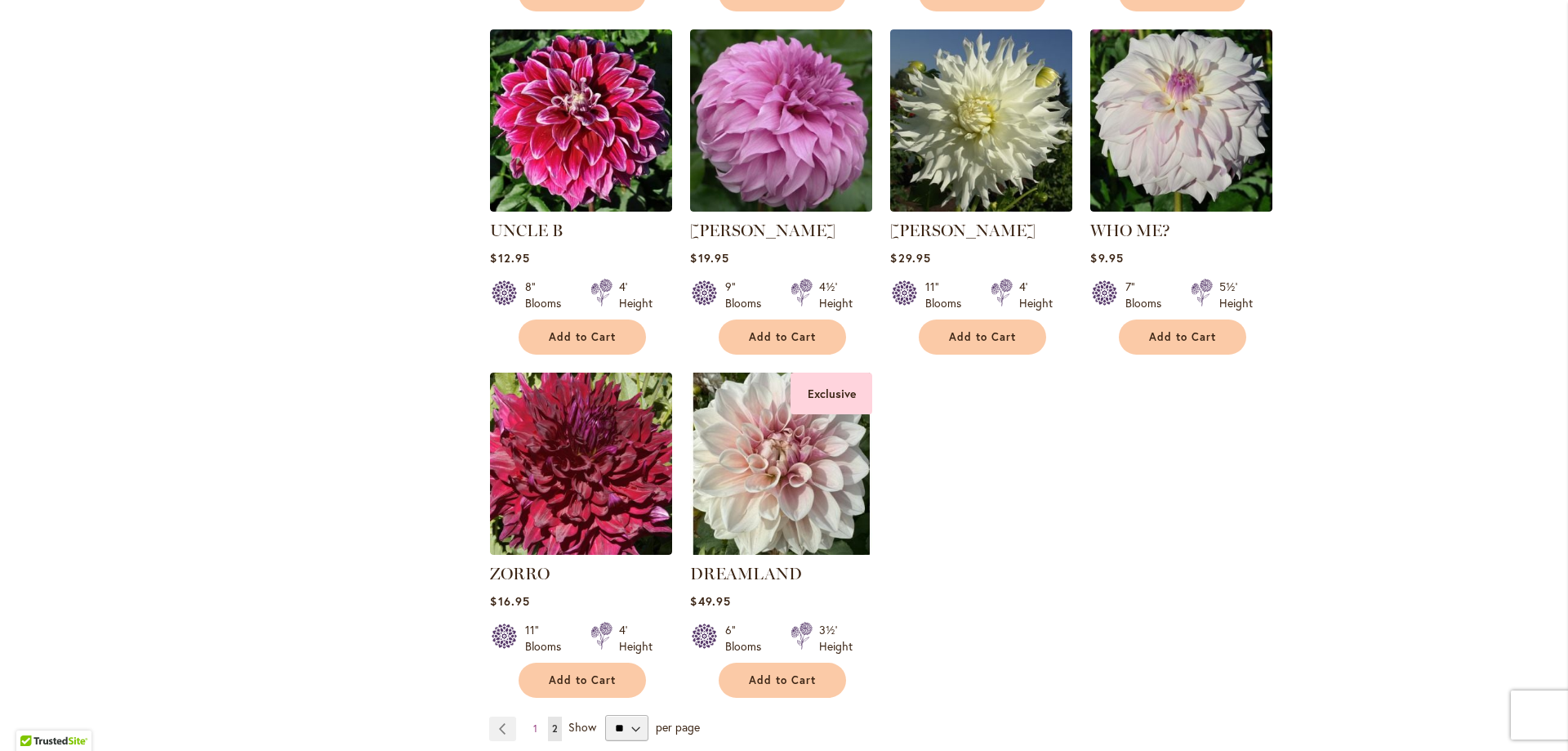
scroll to position [4574, 0]
